Goal: Transaction & Acquisition: Purchase product/service

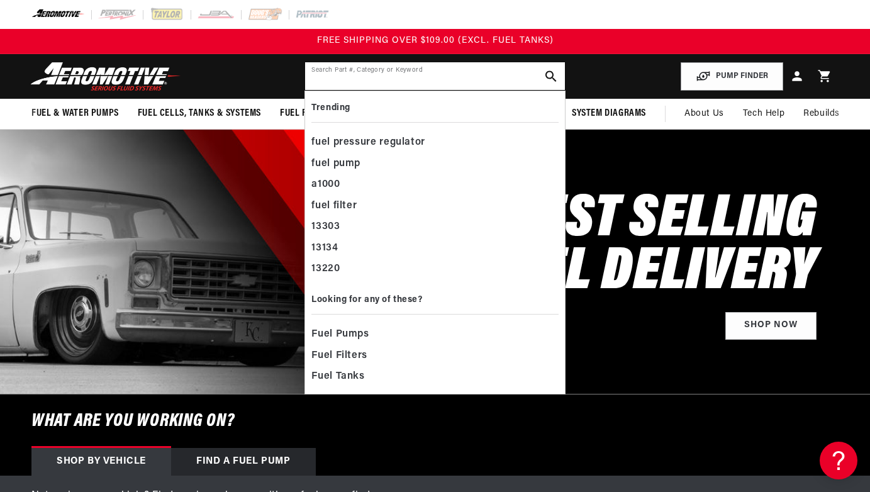
click at [518, 74] on input "text" at bounding box center [434, 76] width 259 height 28
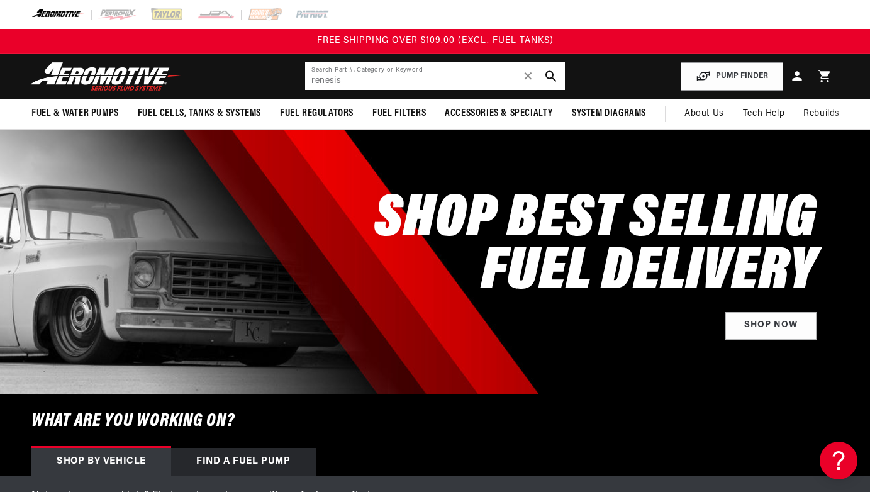
type input "renesis"
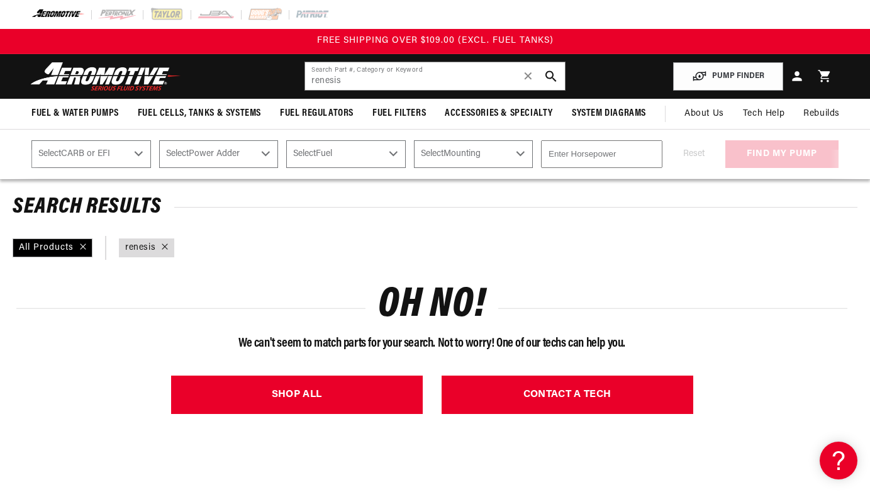
click at [125, 159] on select "Select CARB or EFI Carbureted Fuel Injected" at bounding box center [91, 154] width 120 height 28
select select "Fuel-Injected"
click at [31, 140] on select "Select CARB or EFI Carbureted Fuel Injected" at bounding box center [91, 154] width 120 height 28
select select "Fuel-Injected"
click at [235, 150] on select "Select Power Adder No - Naturally Aspirated Yes - Forced Induction" at bounding box center [219, 154] width 120 height 28
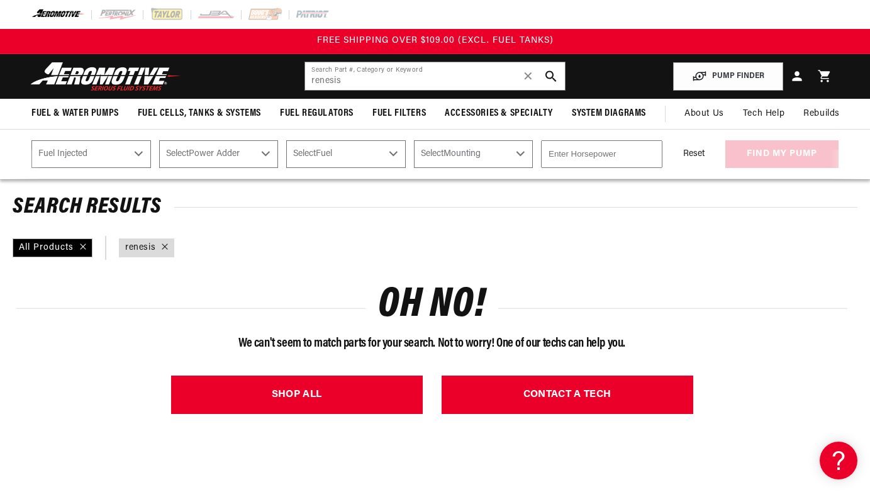
select select "Yes-Forced-Induction"
click at [164, 140] on select "Select Power Adder No - Naturally Aspirated Yes - Forced Induction" at bounding box center [219, 154] width 120 height 28
select select "Yes-Forced-Induction"
click at [296, 158] on select "Select Fuel E85 Gas" at bounding box center [346, 154] width 120 height 28
select select "Gas"
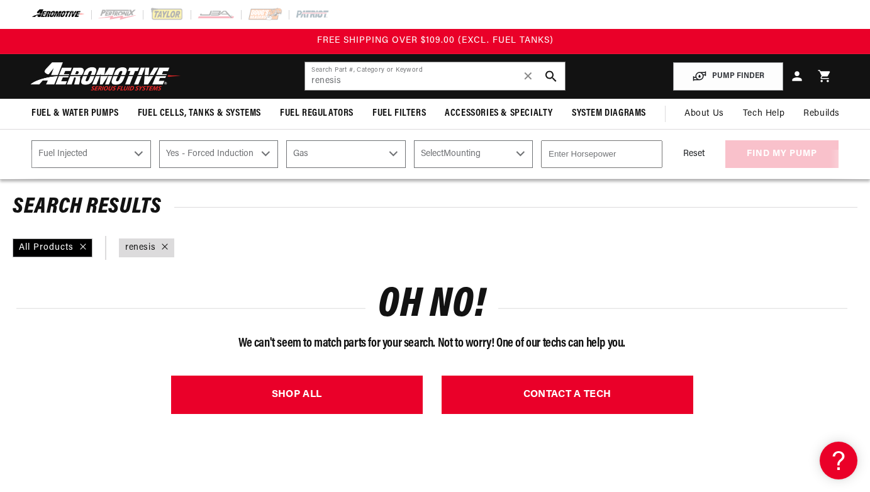
click at [296, 140] on select "Select Fuel E85 Gas" at bounding box center [346, 154] width 120 height 28
select select "Gas"
click at [501, 151] on select "Select Mounting External In-Tank" at bounding box center [474, 154] width 120 height 28
select select "In-Tank"
click at [428, 140] on select "Select Mounting External In-Tank" at bounding box center [474, 154] width 120 height 28
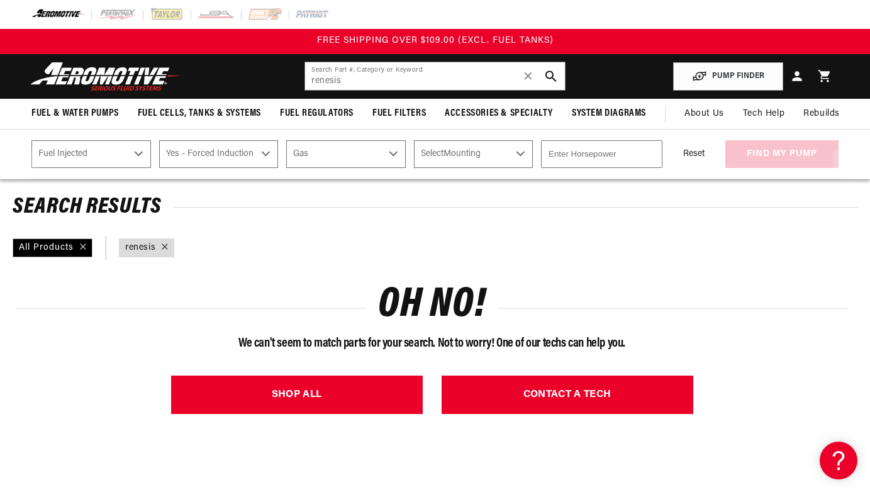
select select "In-Tank"
click at [574, 157] on input "number" at bounding box center [601, 154] width 121 height 28
drag, startPoint x: 362, startPoint y: 79, endPoint x: 305, endPoint y: 71, distance: 57.8
click at [305, 71] on input "renesis" at bounding box center [434, 76] width 259 height 28
type input "]"
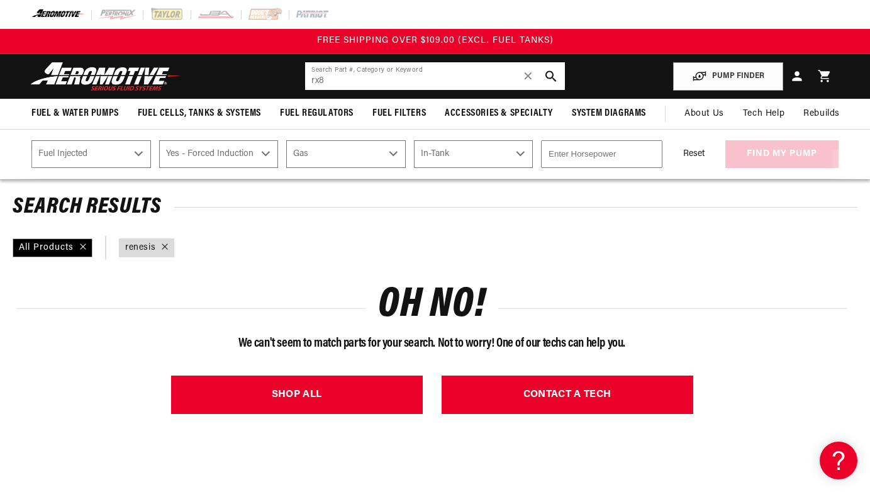
type input "rx8"
select select "Fuel-Injected"
select select "Yes-Forced-Induction"
select select "Gas"
select select "In-Tank"
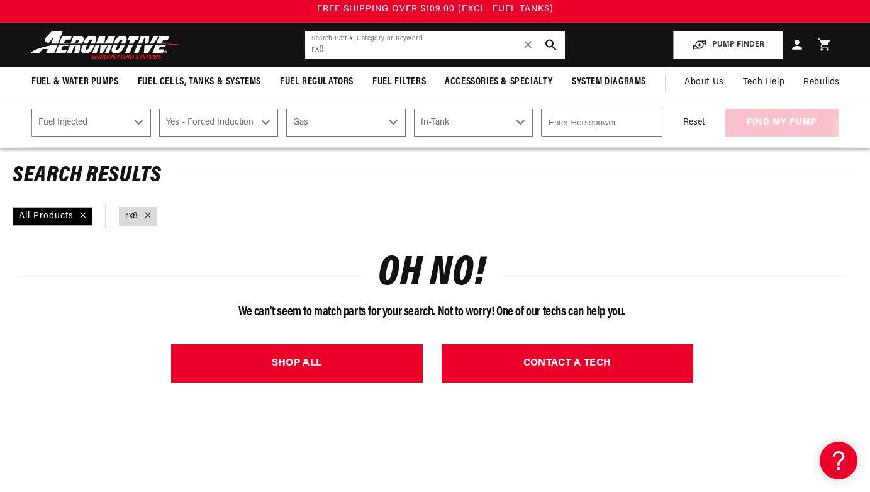
scroll to position [36, 0]
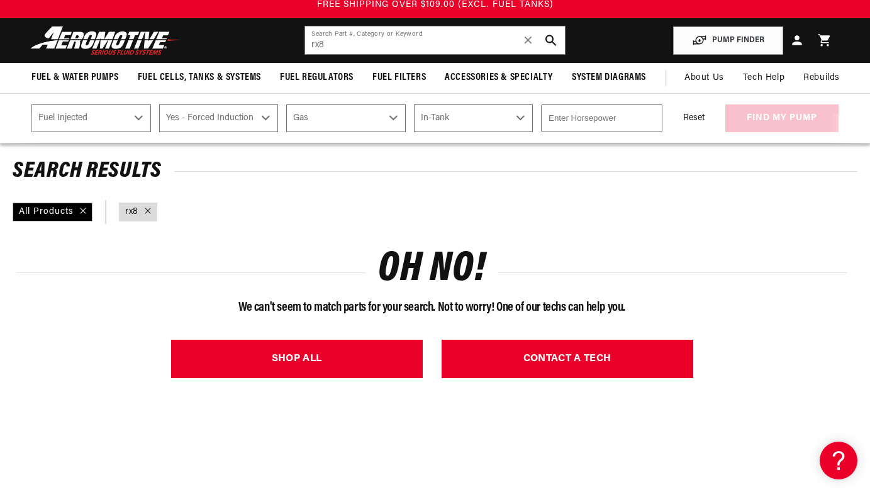
click at [150, 216] on div at bounding box center [144, 212] width 13 height 14
select select "Fuel-Injected"
select select "Yes-Forced-Induction"
select select "Gas"
select select "In-Tank"
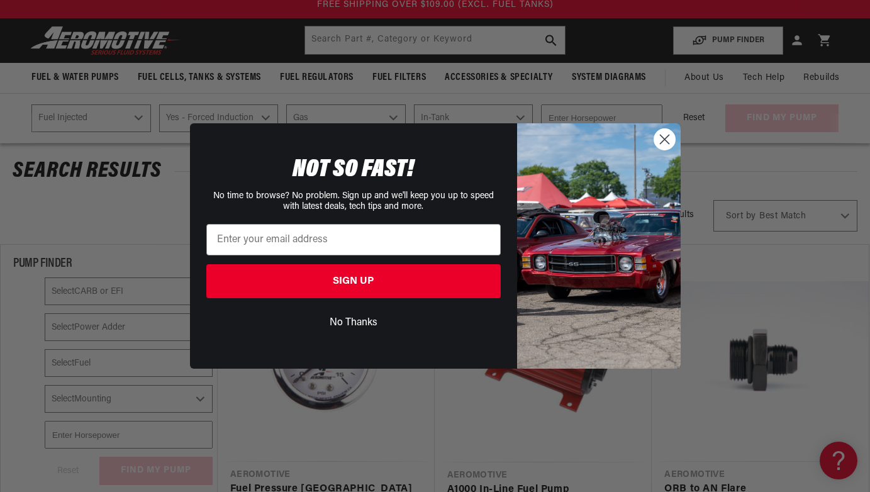
click at [659, 148] on circle "Close dialog" at bounding box center [664, 139] width 21 height 21
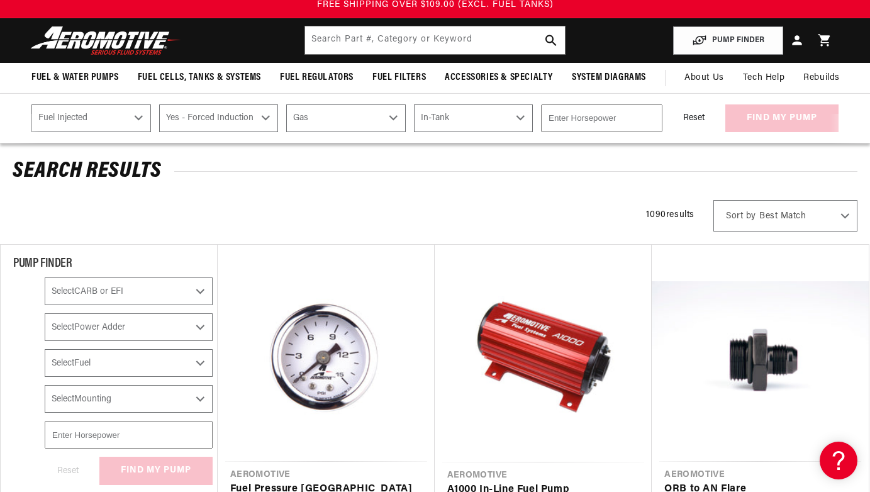
type input "rx8"
select select "Fuel-Injected"
select select "Yes-Forced-Induction"
select select "Gas"
select select "In-Tank"
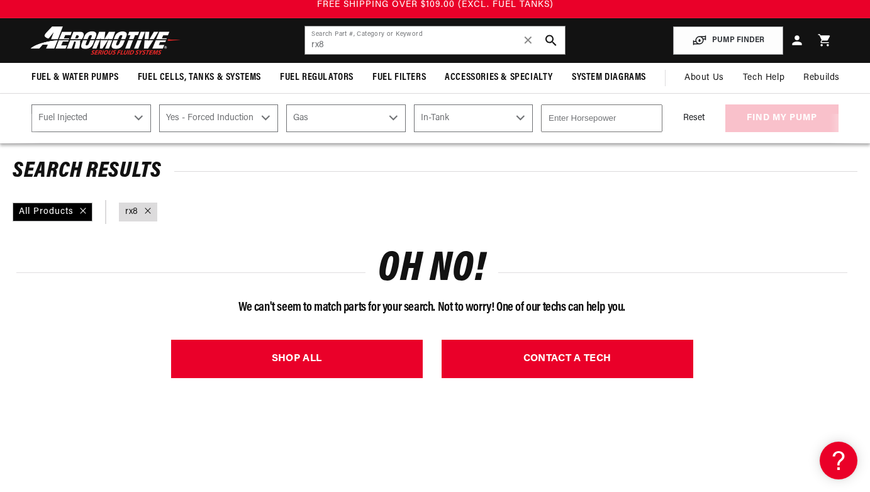
type input "renesis"
select select "Fuel-Injected"
select select "Yes-Forced-Induction"
select select "Gas"
select select "In-Tank"
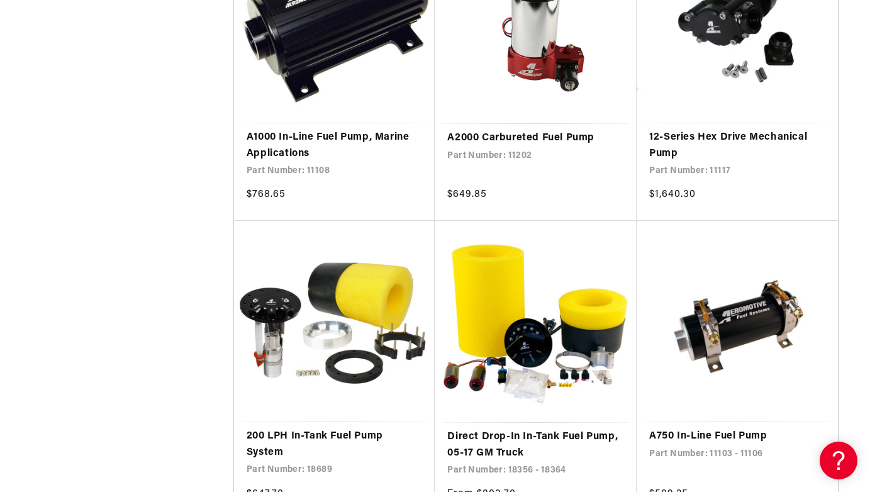
scroll to position [1685, 0]
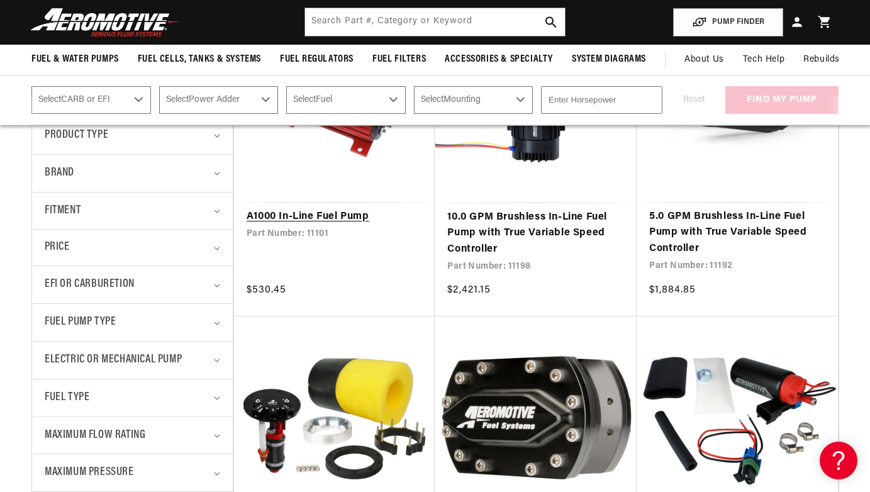
scroll to position [340, 0]
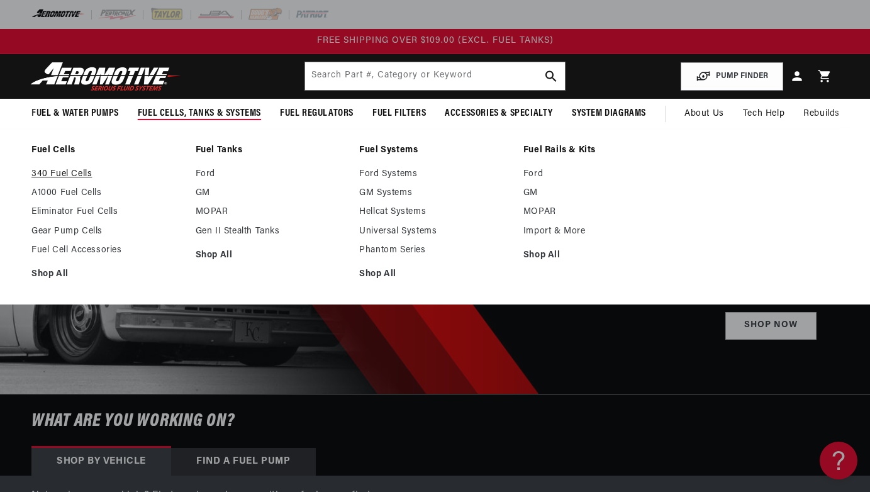
click at [86, 171] on link "340 Fuel Cells" at bounding box center [107, 174] width 152 height 11
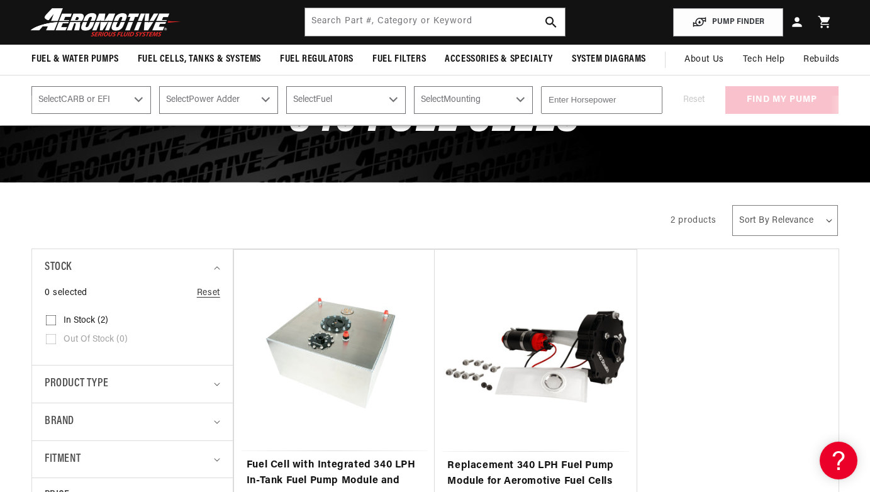
scroll to position [116, 0]
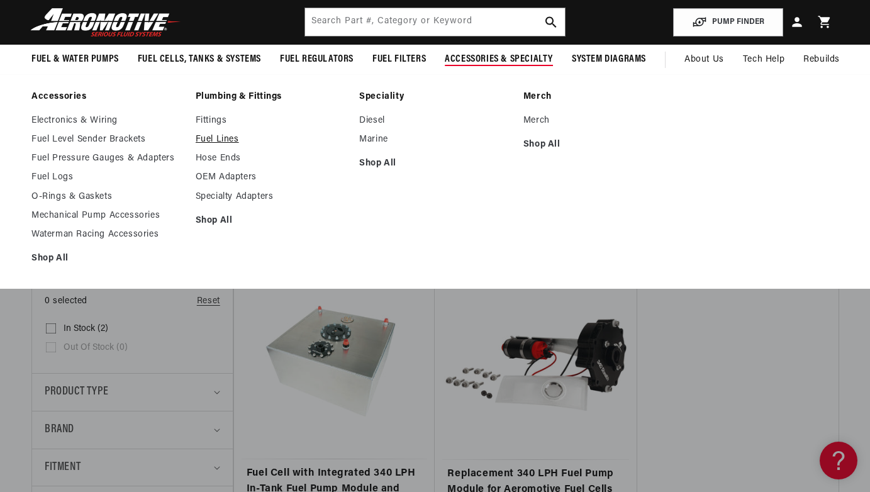
click at [208, 139] on link "Fuel Lines" at bounding box center [272, 139] width 152 height 11
